Goal: Information Seeking & Learning: Learn about a topic

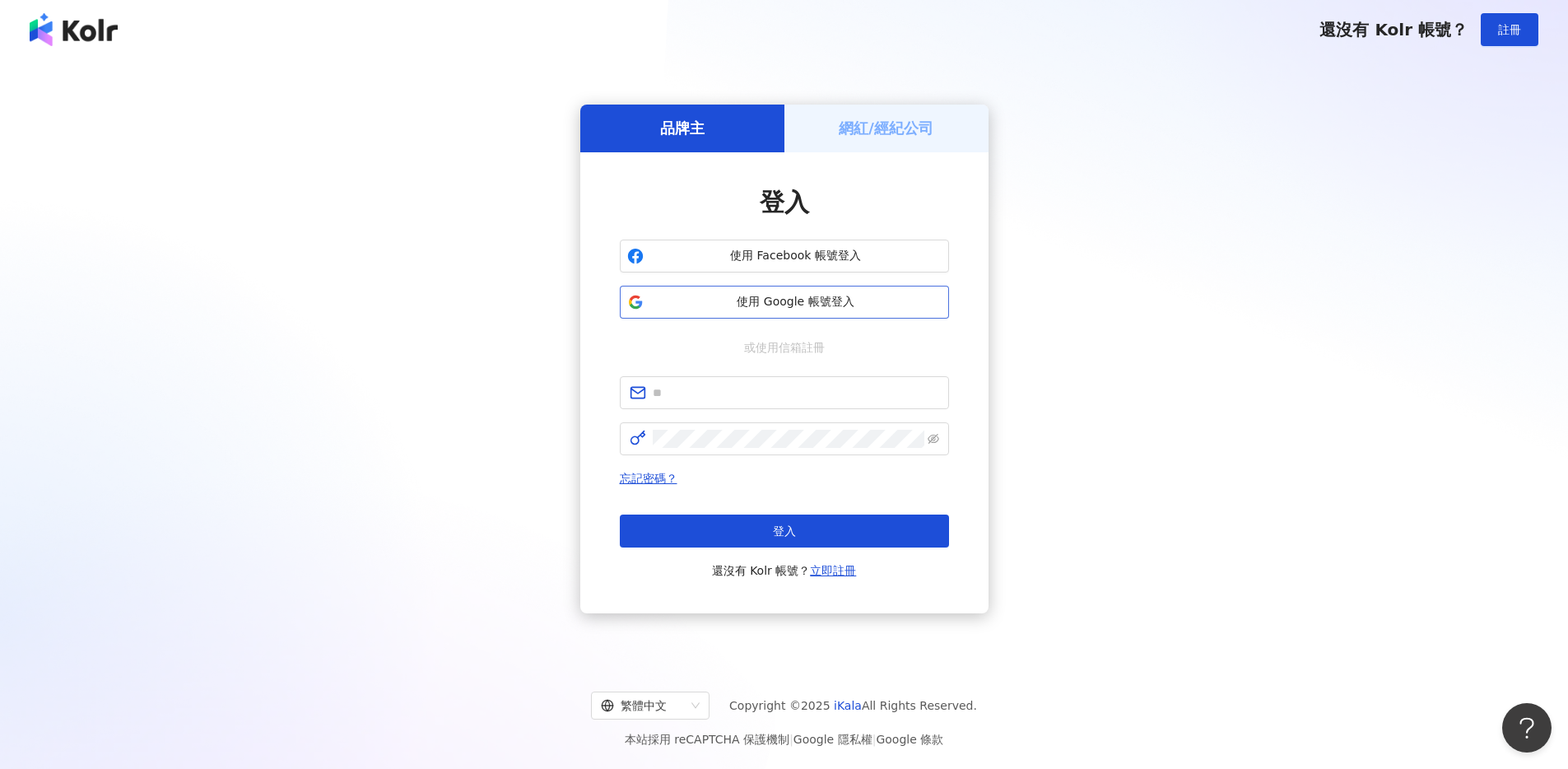
click at [806, 297] on span "使用 Google 帳號登入" at bounding box center [795, 302] width 291 height 17
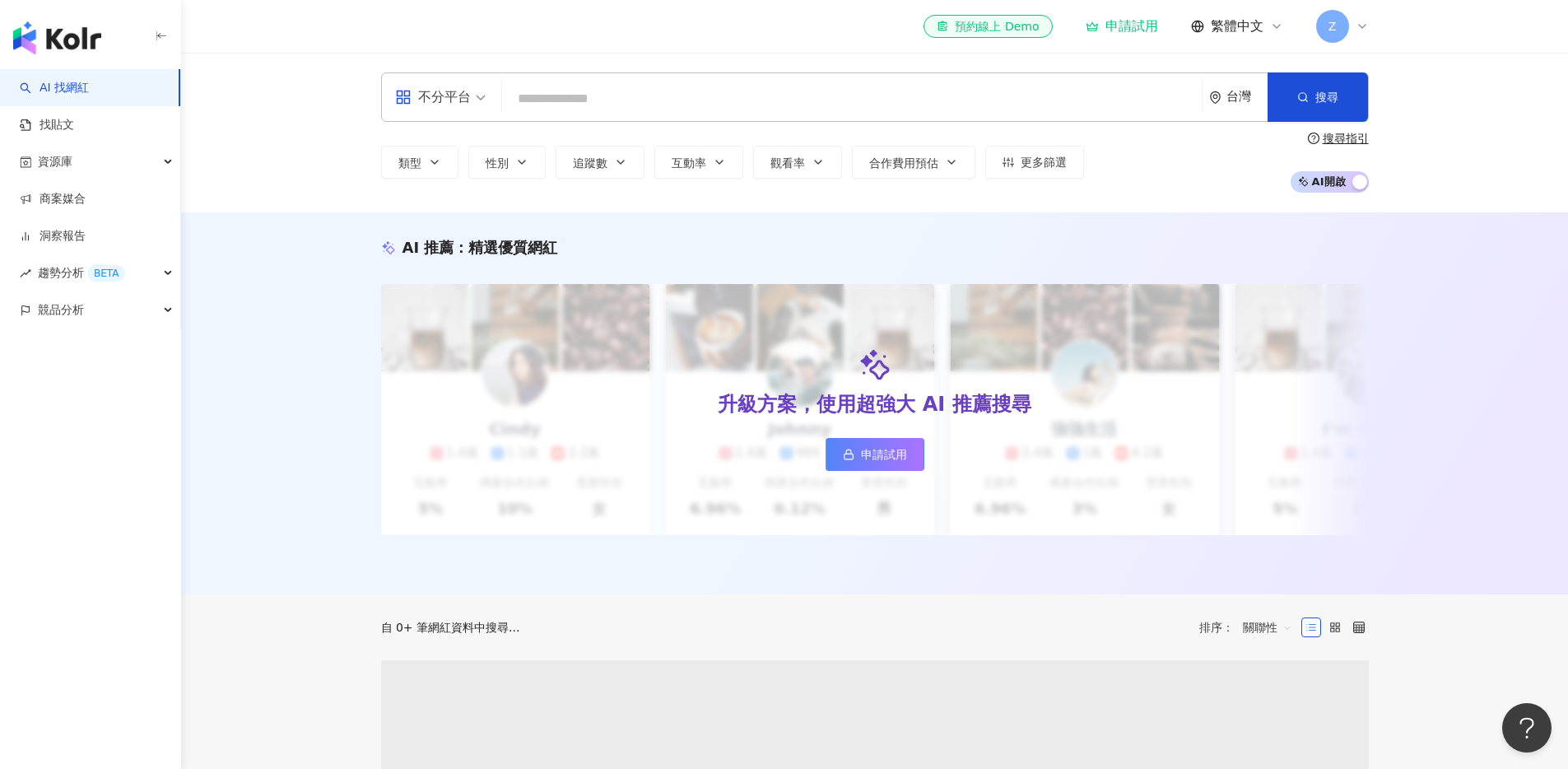
click at [623, 108] on input "search" at bounding box center [852, 99] width 687 height 32
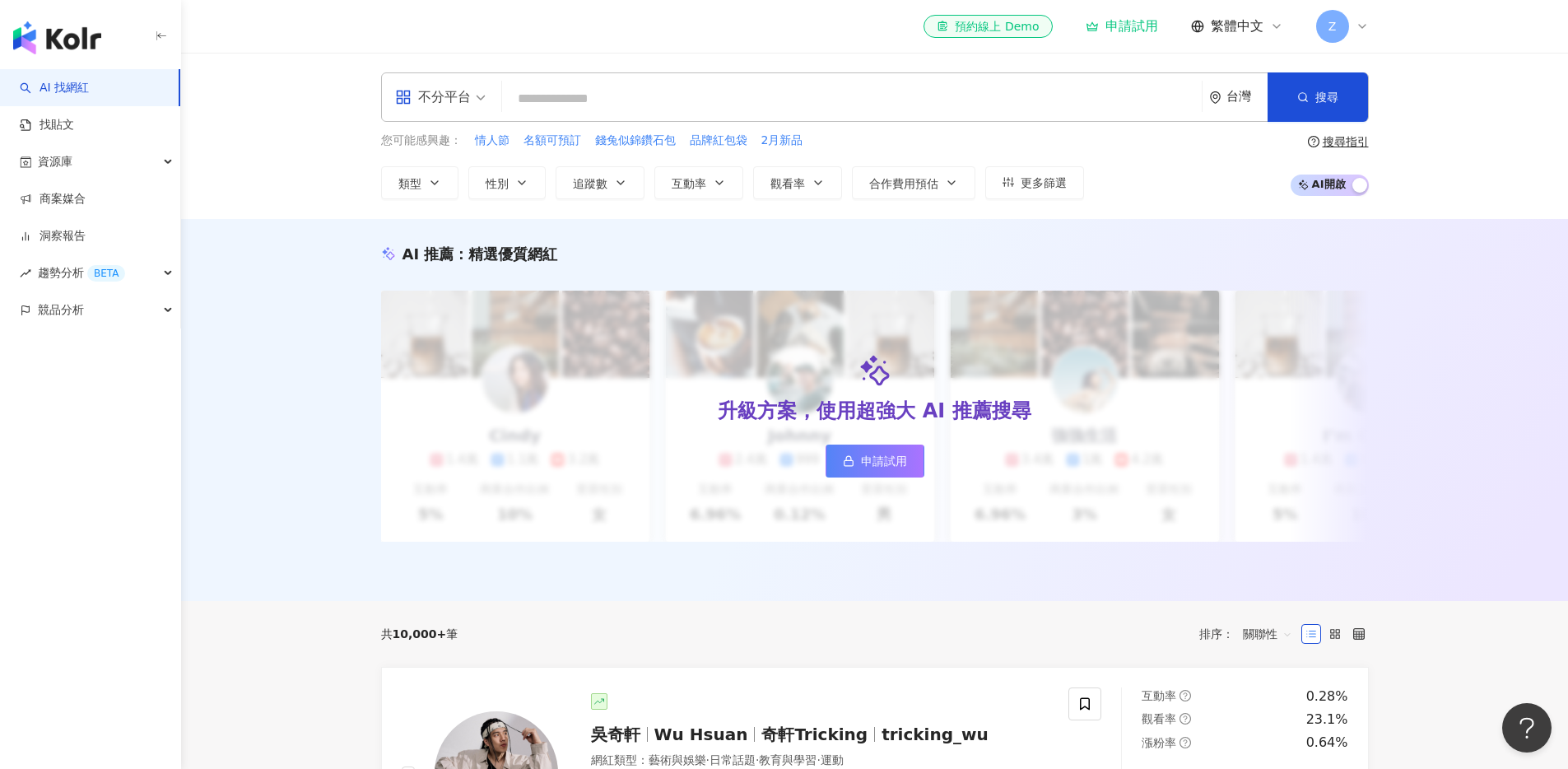
type input "****"
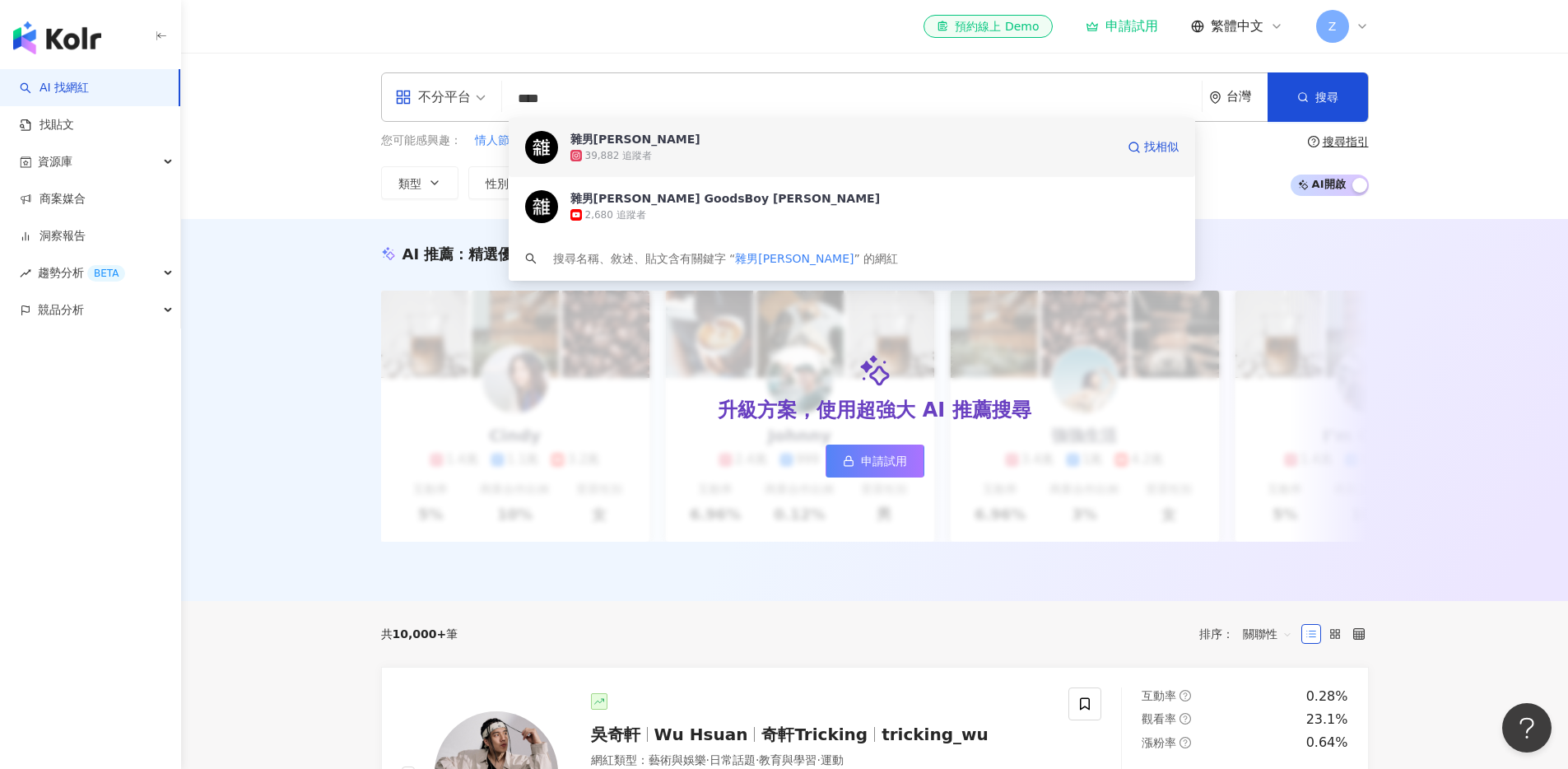
click at [749, 153] on div "39,882 追蹤者" at bounding box center [843, 155] width 545 height 17
